Goal: Communication & Community: Answer question/provide support

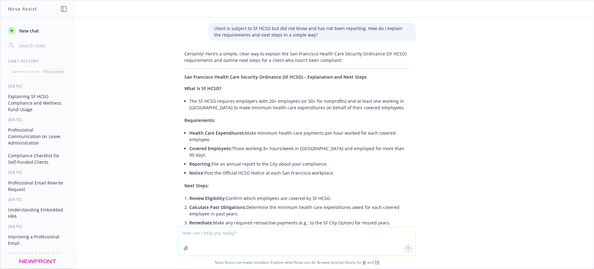
scroll to position [344, 0]
